Goal: Task Accomplishment & Management: Manage account settings

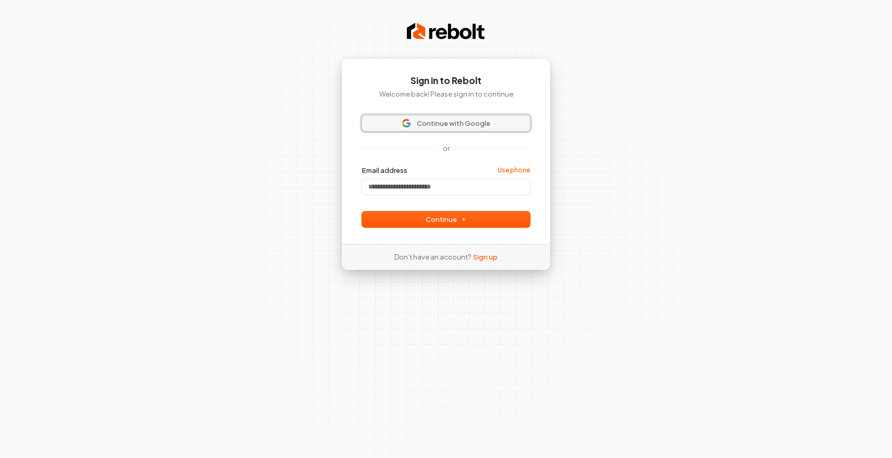
click at [453, 130] on button "Continue with Google" at bounding box center [446, 123] width 168 height 16
click at [447, 123] on span "Continue with Google" at bounding box center [454, 122] width 74 height 9
